Goal: Find specific page/section: Find specific page/section

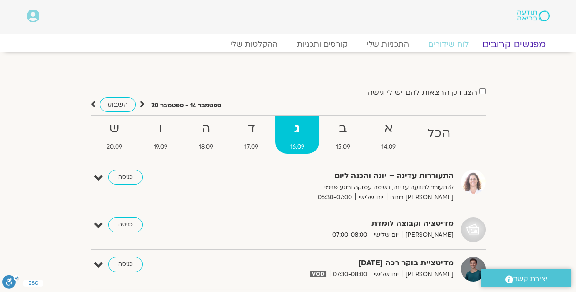
click at [511, 43] on link "מפגשים קרובים" at bounding box center [514, 44] width 86 height 11
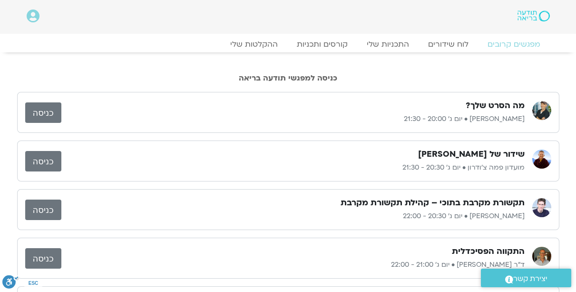
click at [40, 205] on link "כניסה" at bounding box center [43, 209] width 36 height 20
